Goal: Transaction & Acquisition: Purchase product/service

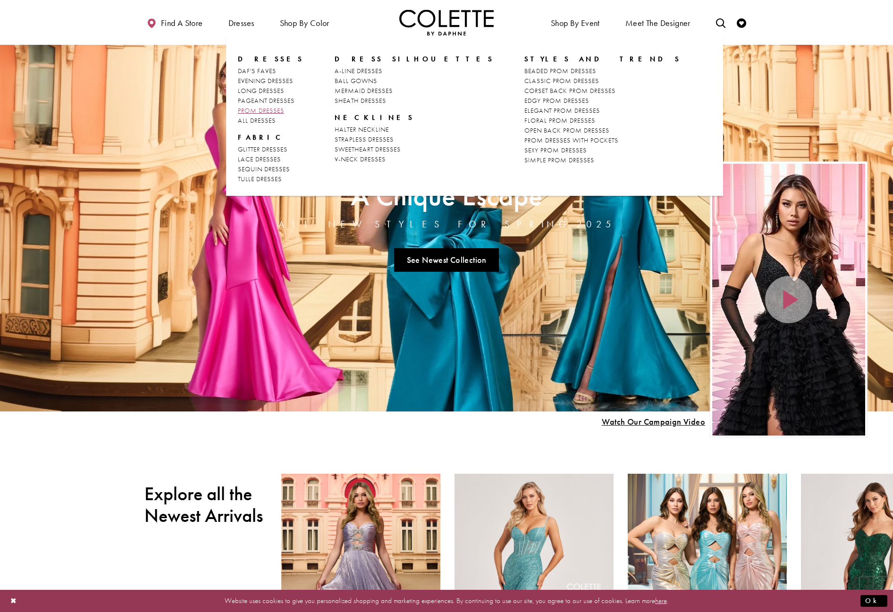
click at [267, 108] on span "PROM DRESSES" at bounding box center [261, 110] width 46 height 8
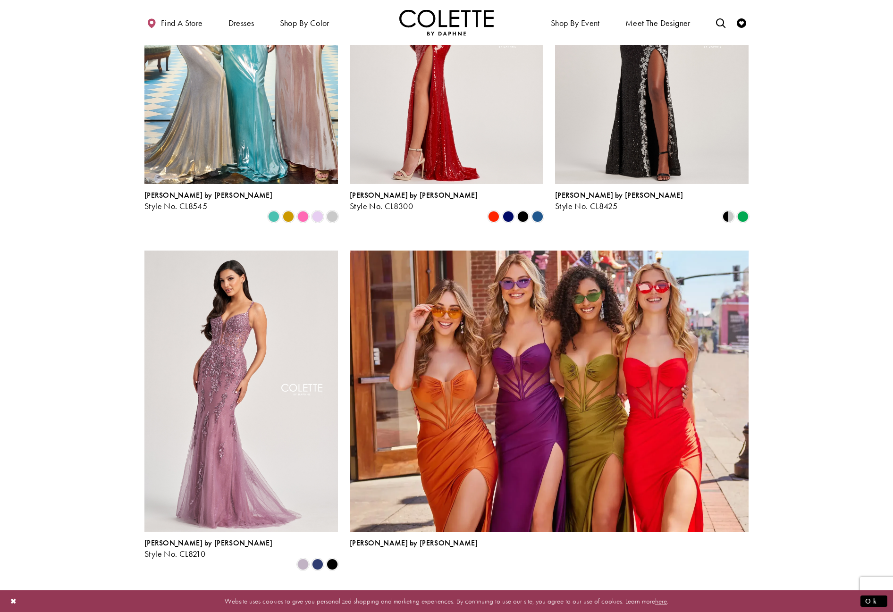
scroll to position [1787, 0]
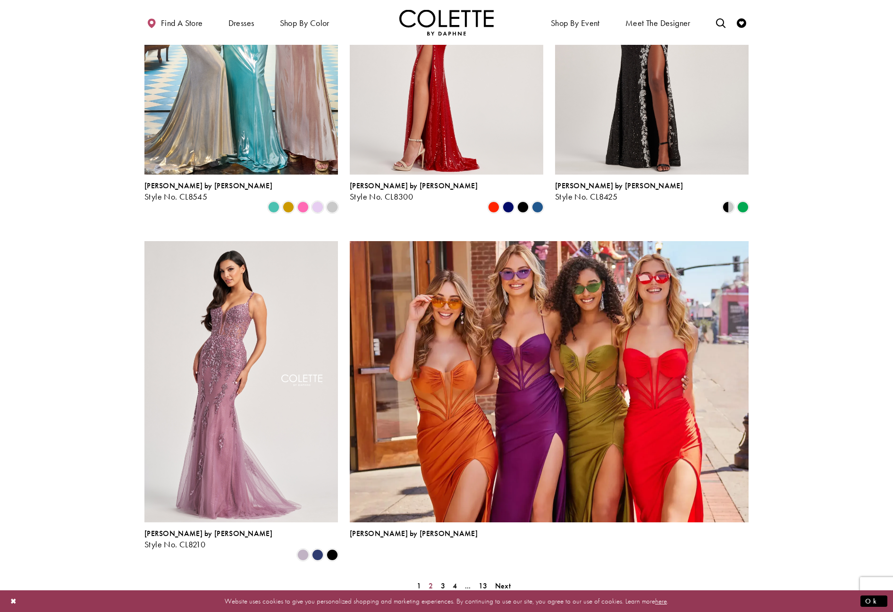
click at [430, 581] on span "2" at bounding box center [431, 586] width 4 height 10
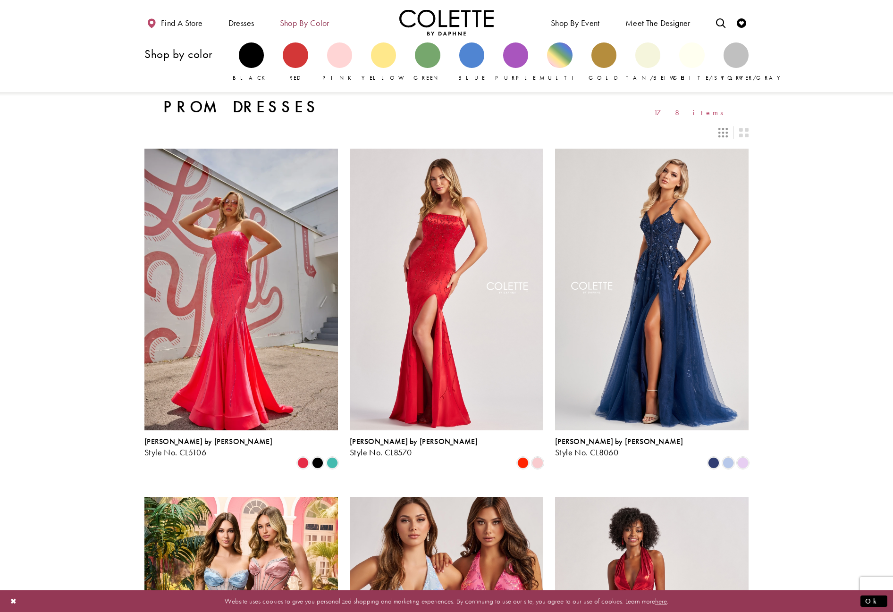
scroll to position [138, 0]
click at [340, 56] on div "Primary block" at bounding box center [339, 54] width 25 height 25
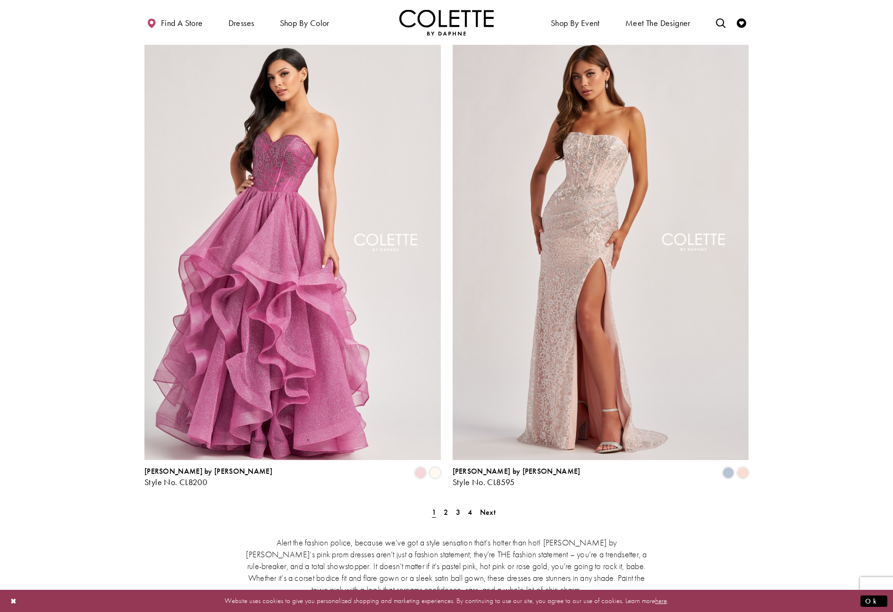
scroll to position [1494, 0]
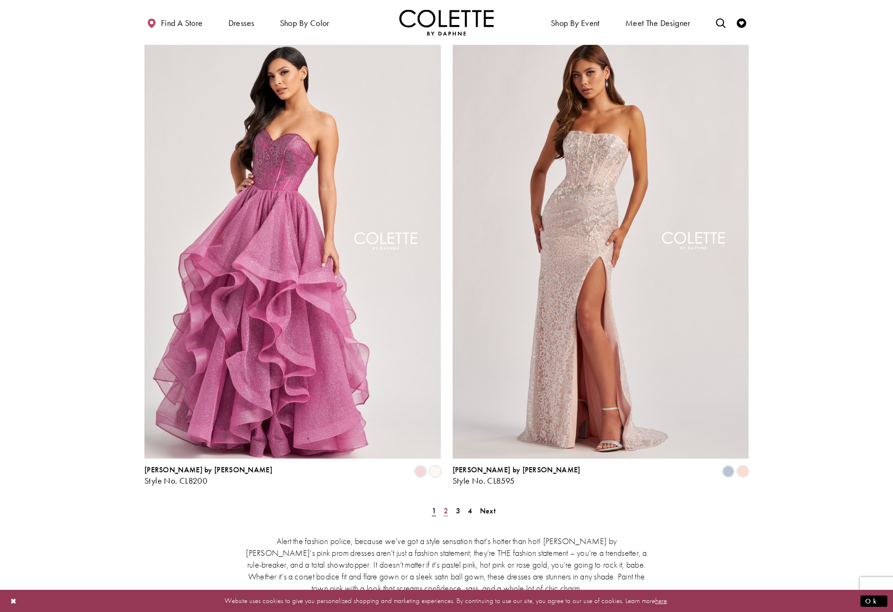
click at [446, 506] on span "2" at bounding box center [446, 511] width 4 height 10
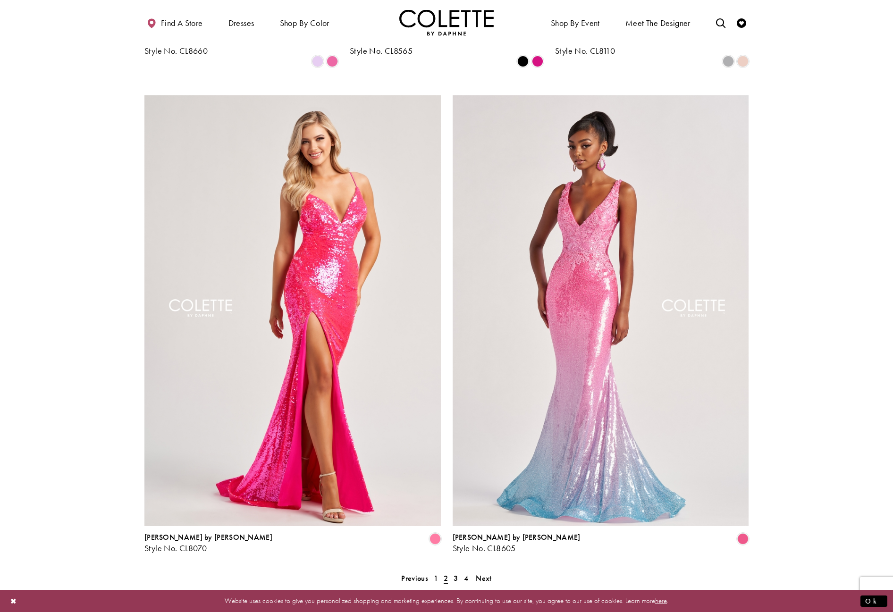
scroll to position [1428, 0]
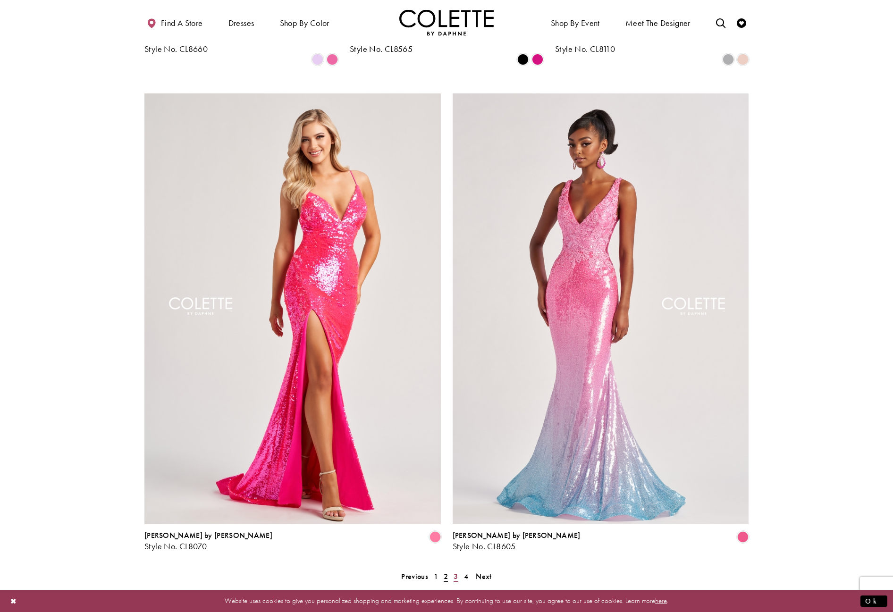
click at [456, 572] on span "3" at bounding box center [456, 577] width 4 height 10
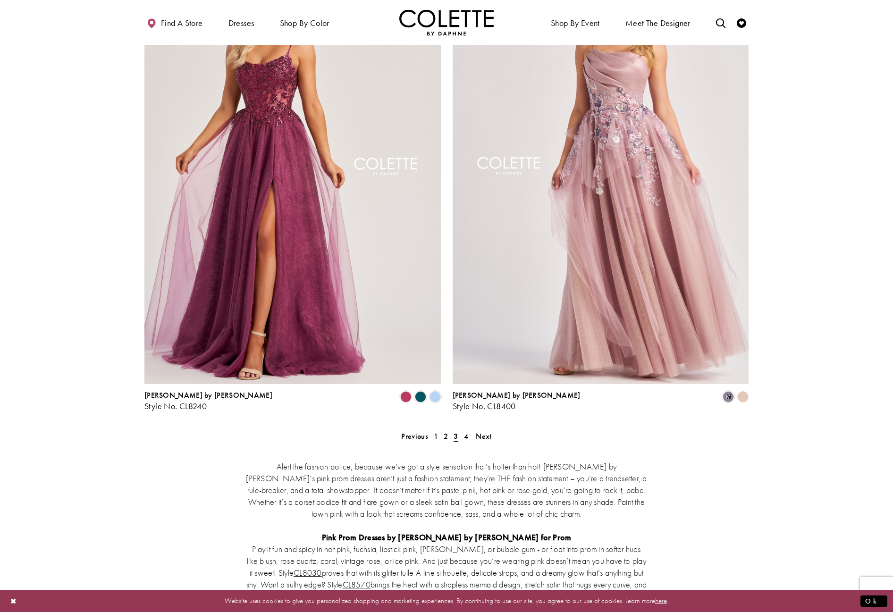
scroll to position [1571, 0]
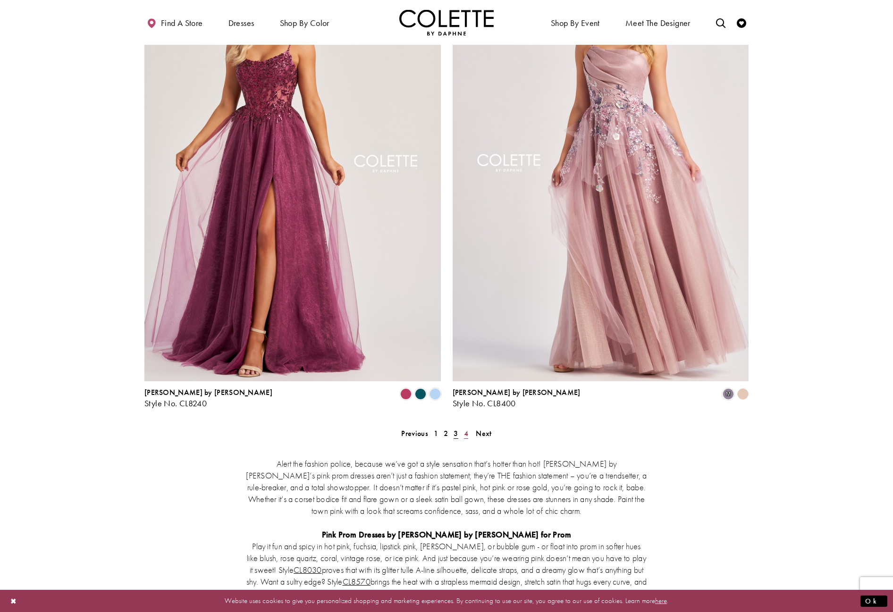
click at [465, 429] on span "4" at bounding box center [466, 434] width 4 height 10
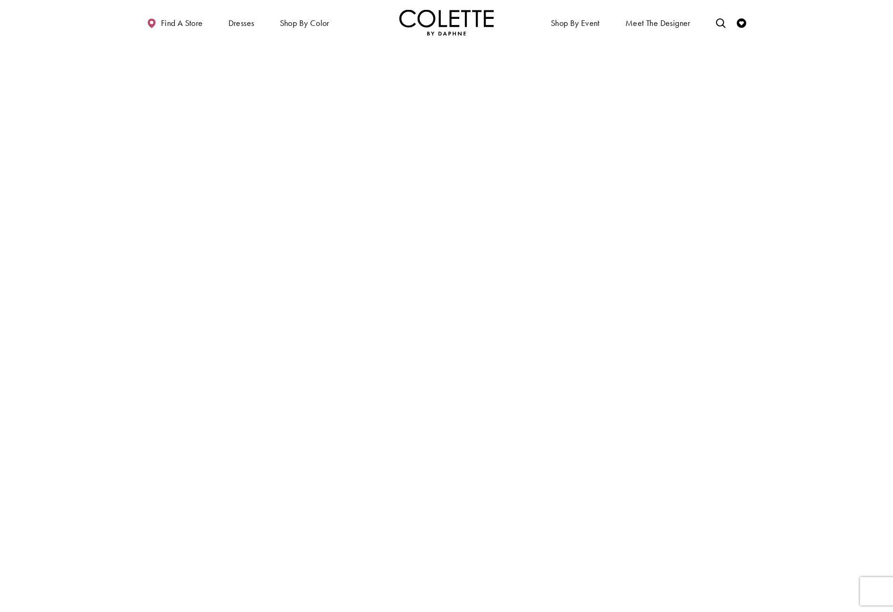
scroll to position [51, 0]
